Goal: Information Seeking & Learning: Compare options

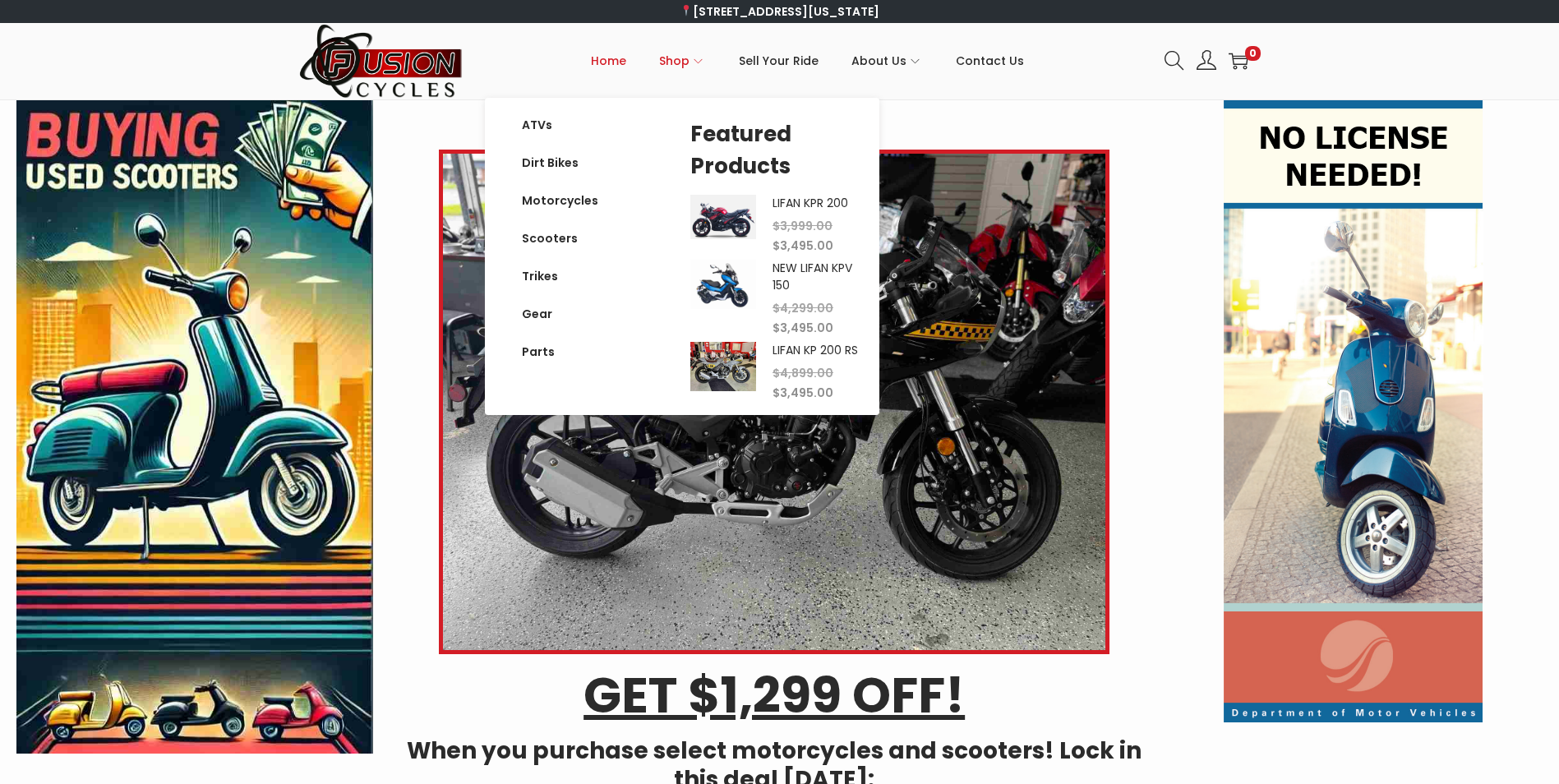
click at [673, 64] on span "Shop" at bounding box center [675, 61] width 31 height 41
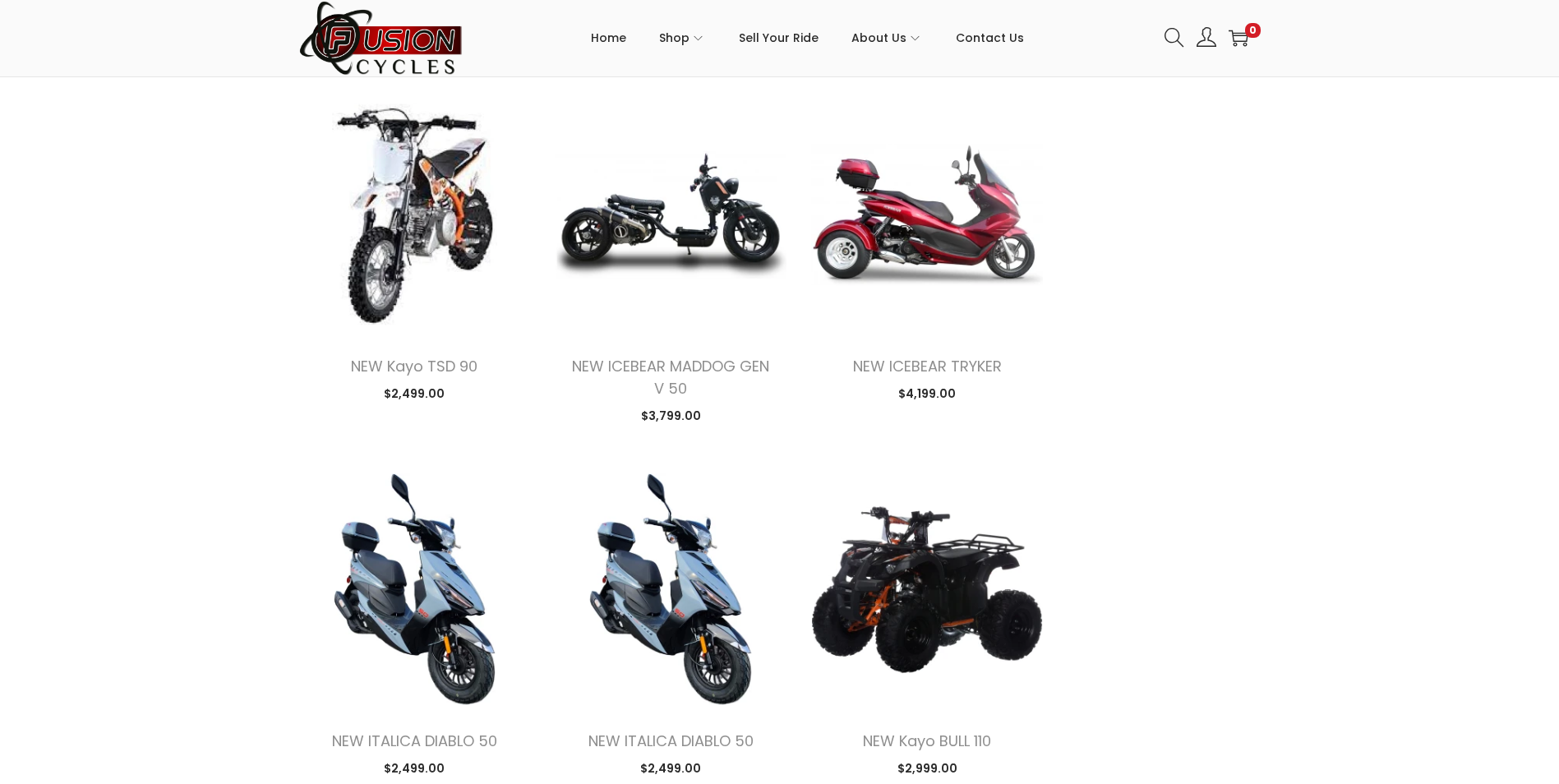
scroll to position [1644, 0]
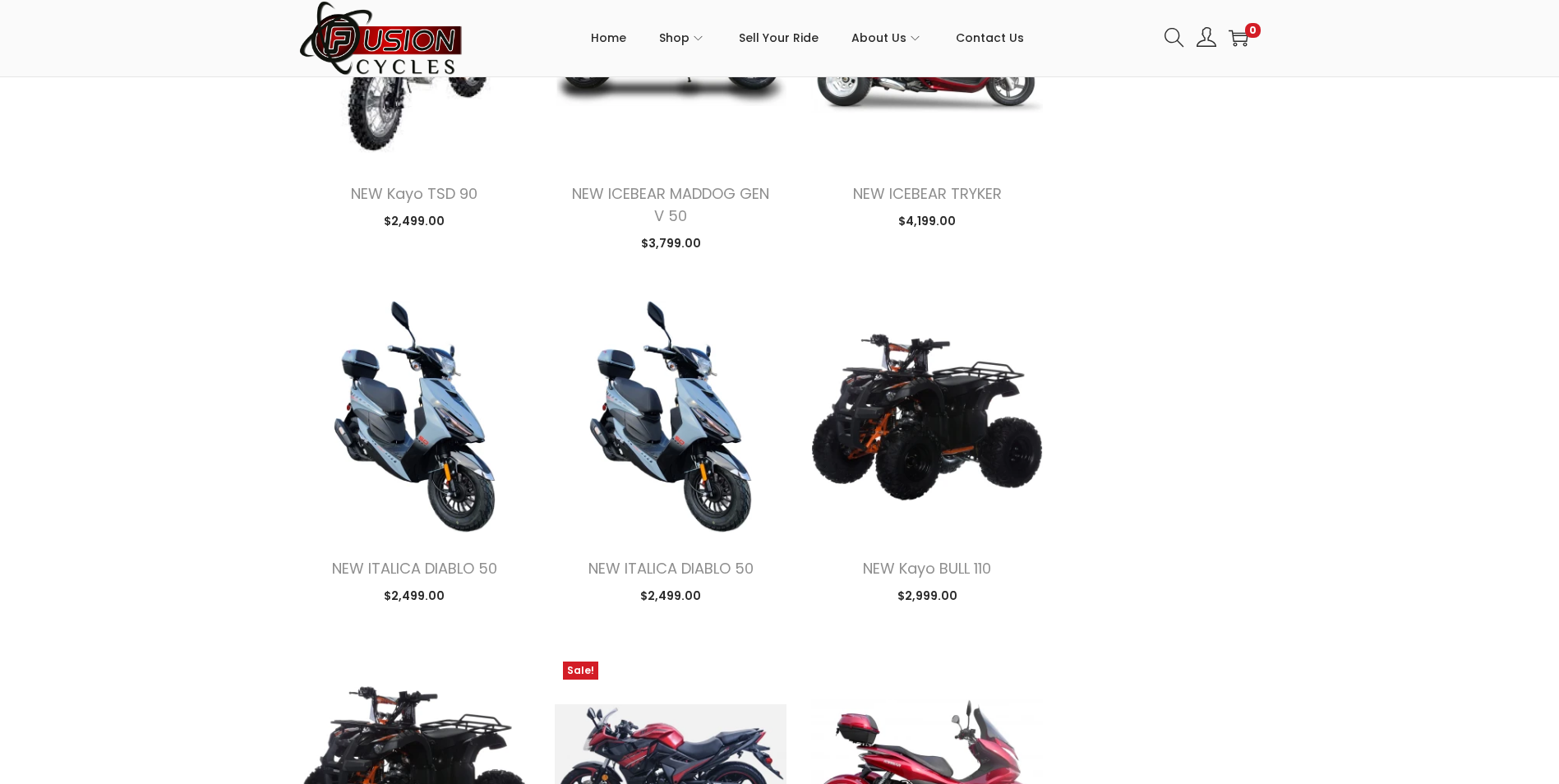
scroll to position [1808, 0]
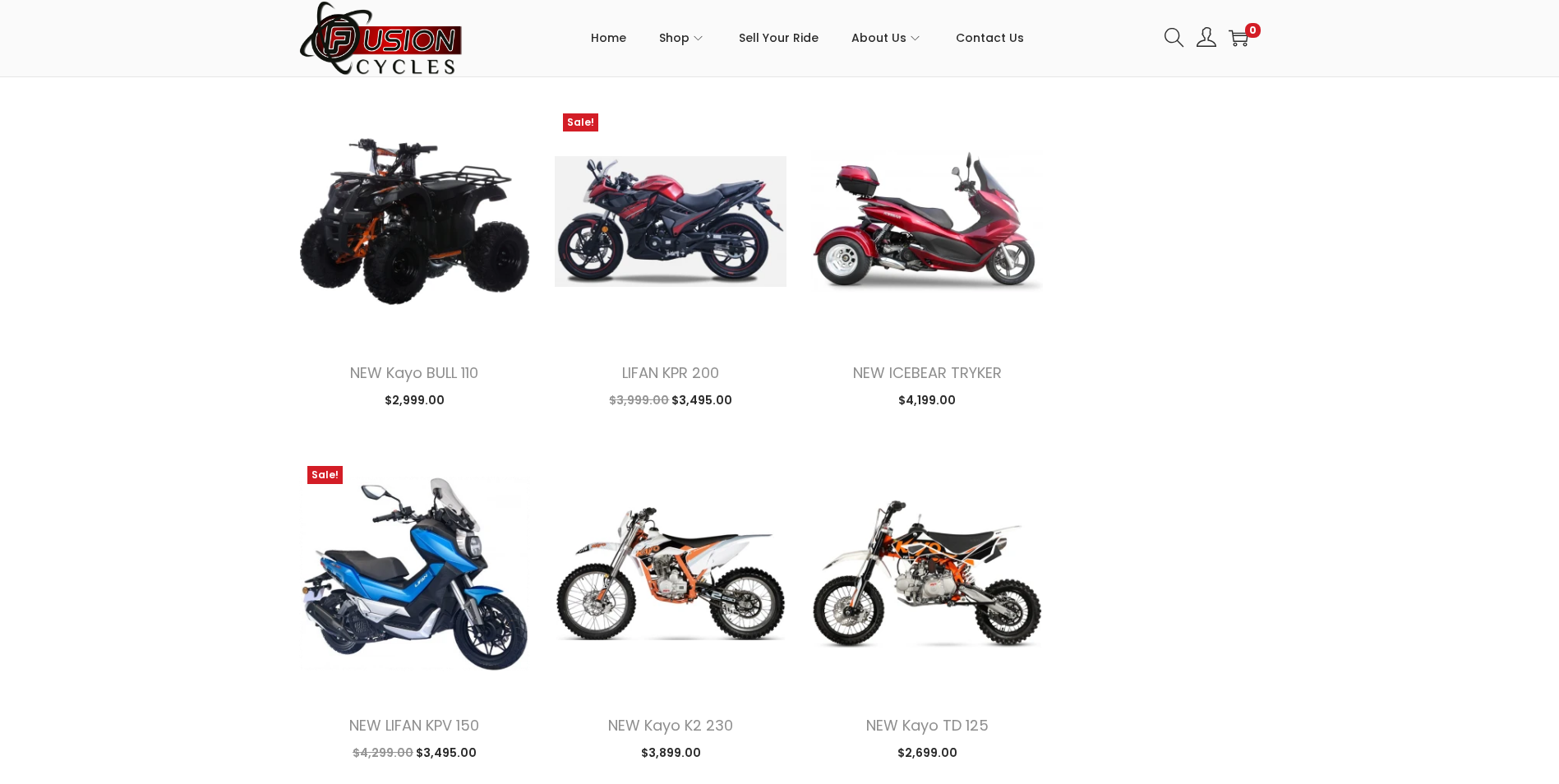
scroll to position [2384, 0]
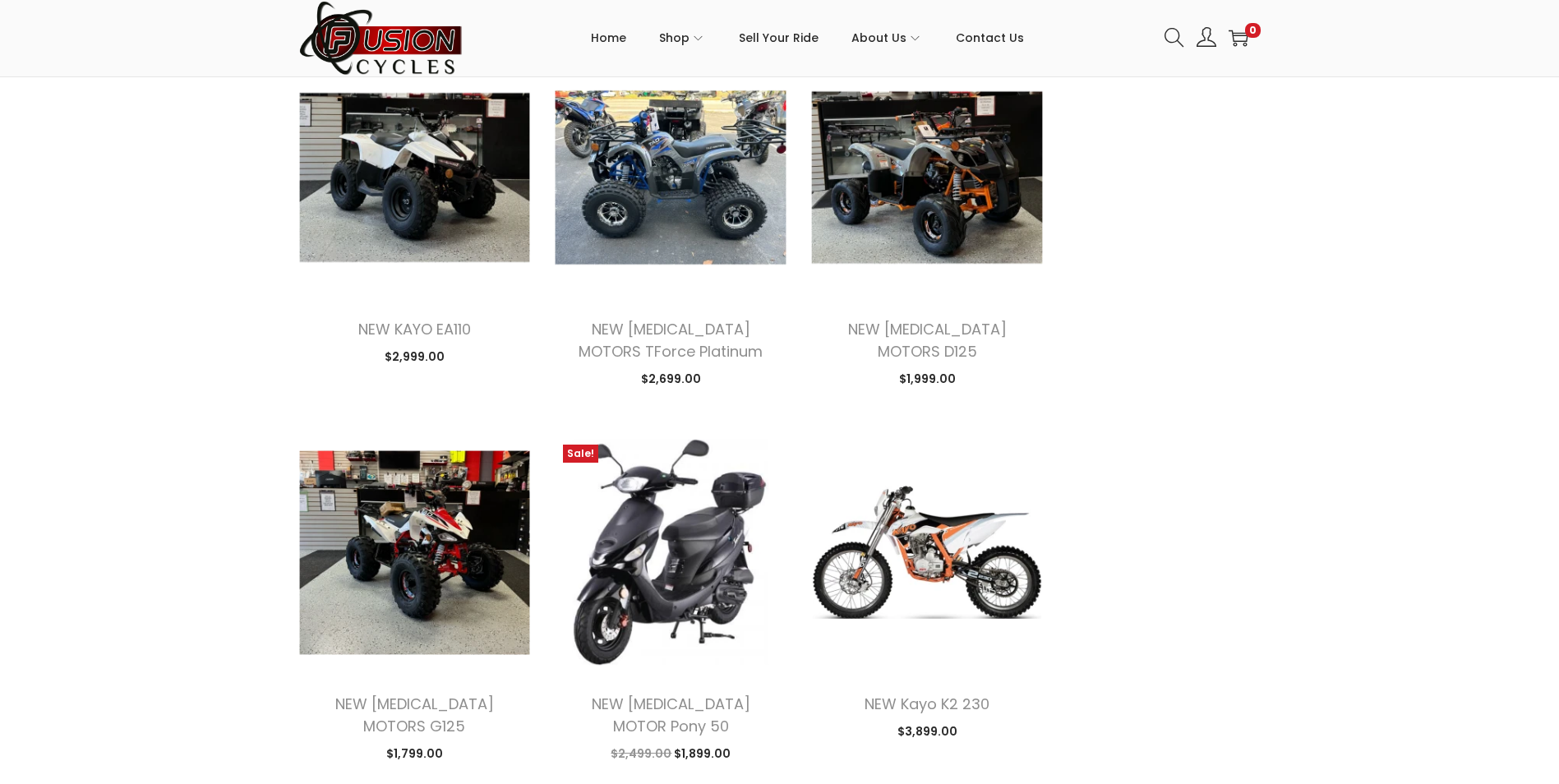
scroll to position [6410, 0]
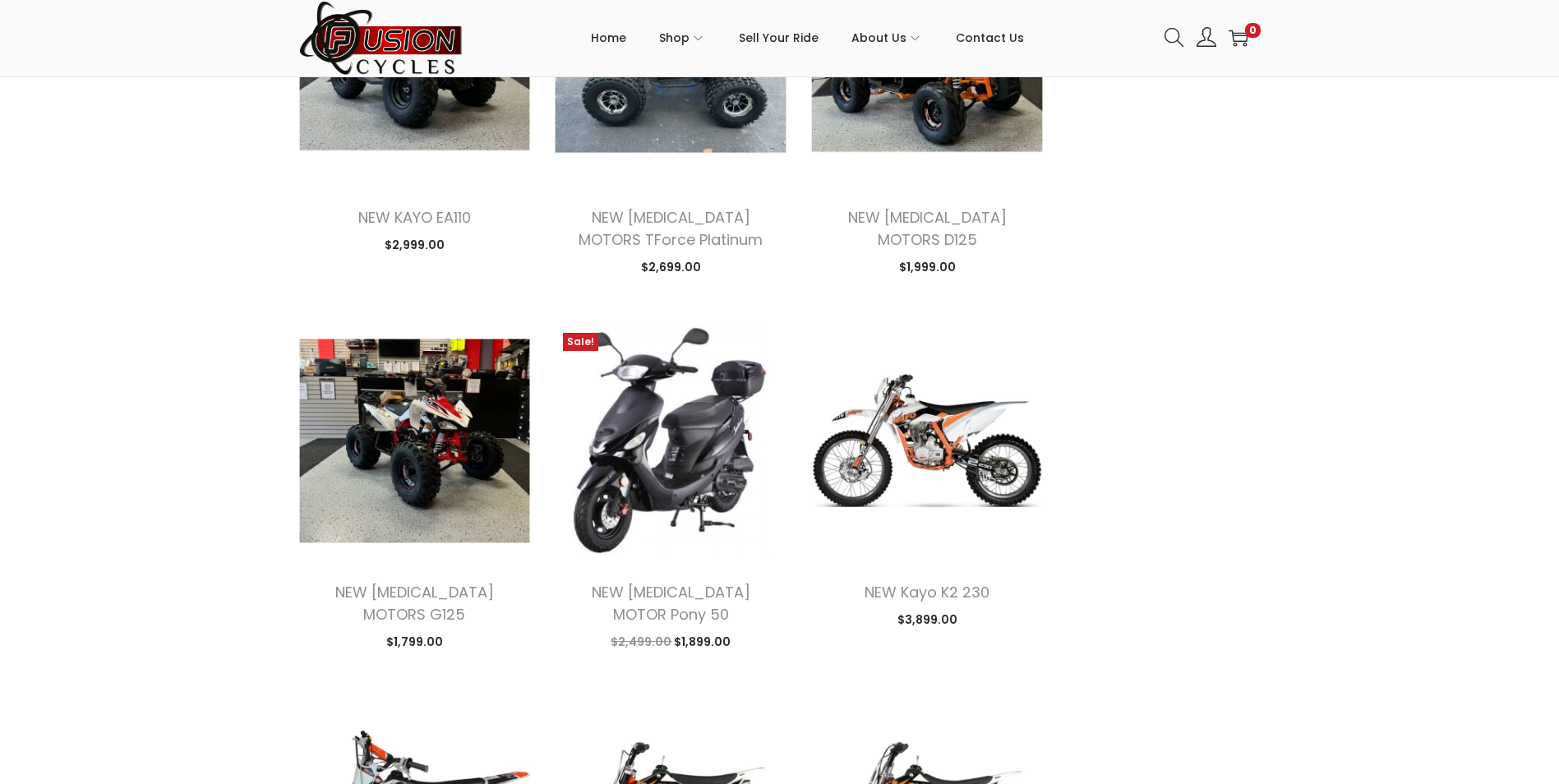
scroll to position [6493, 0]
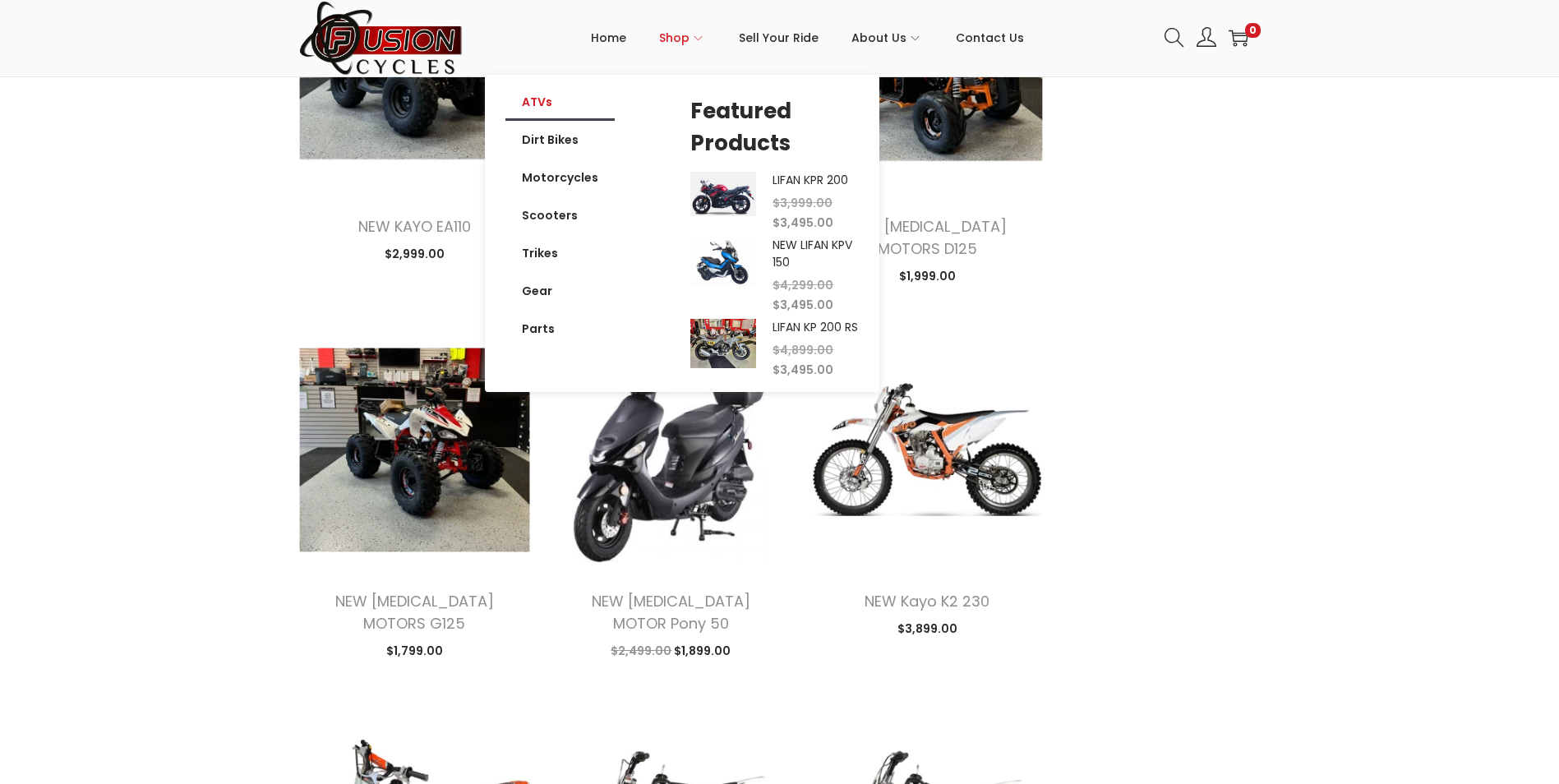
click at [545, 102] on link "ATVs" at bounding box center [560, 102] width 109 height 38
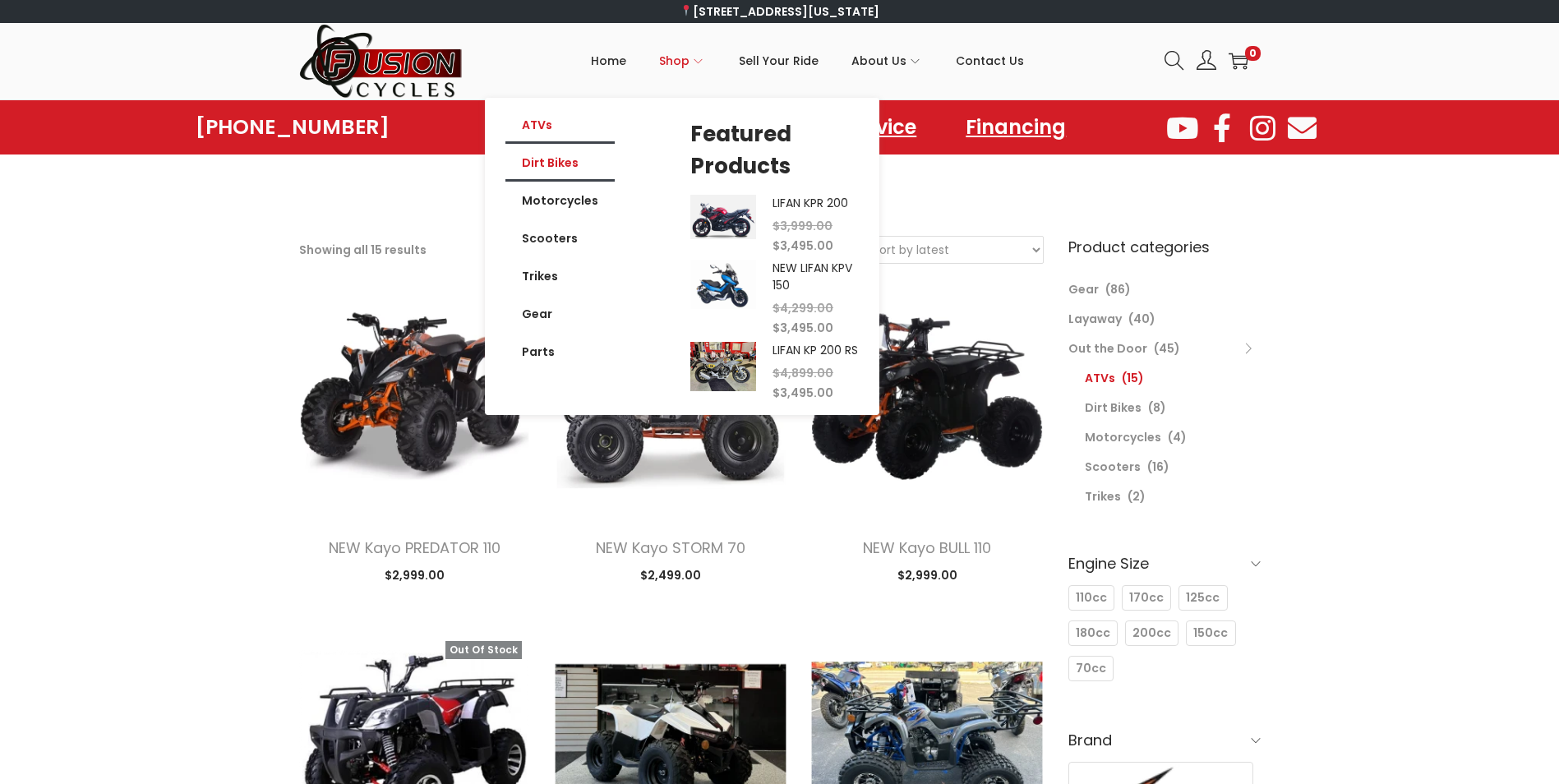
click at [560, 164] on link "Dirt Bikes" at bounding box center [560, 163] width 109 height 38
